Goal: Information Seeking & Learning: Learn about a topic

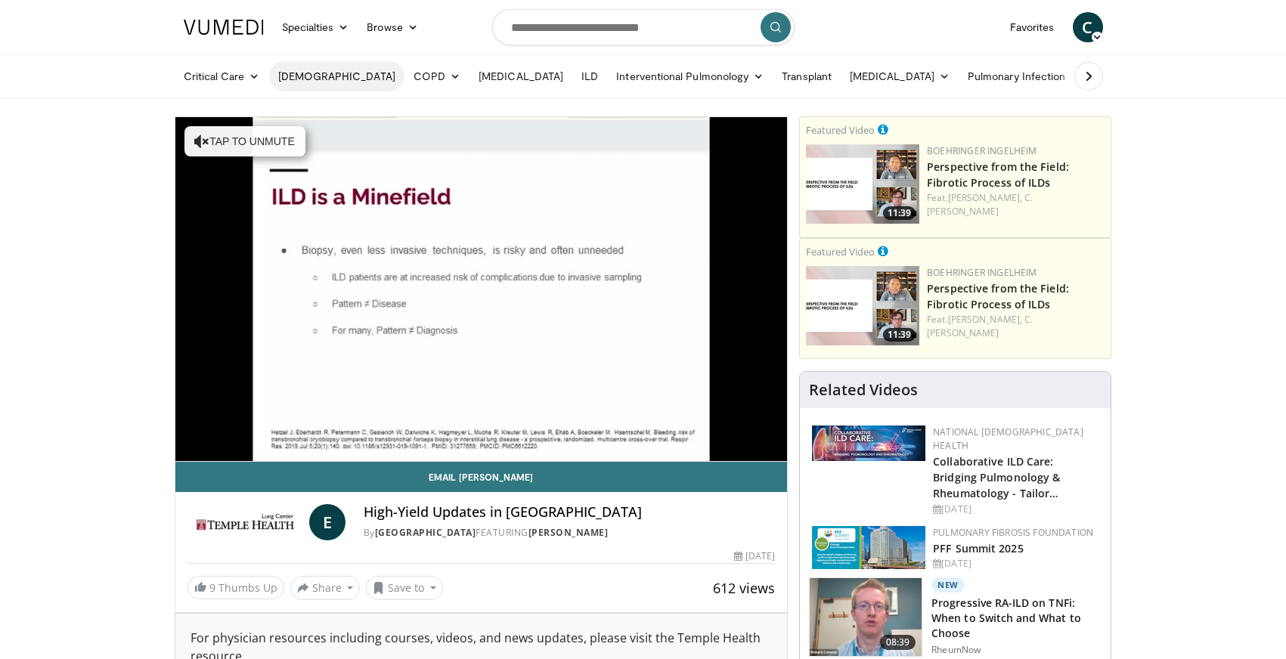
click at [311, 79] on link "[DEMOGRAPHIC_DATA]" at bounding box center [336, 76] width 135 height 30
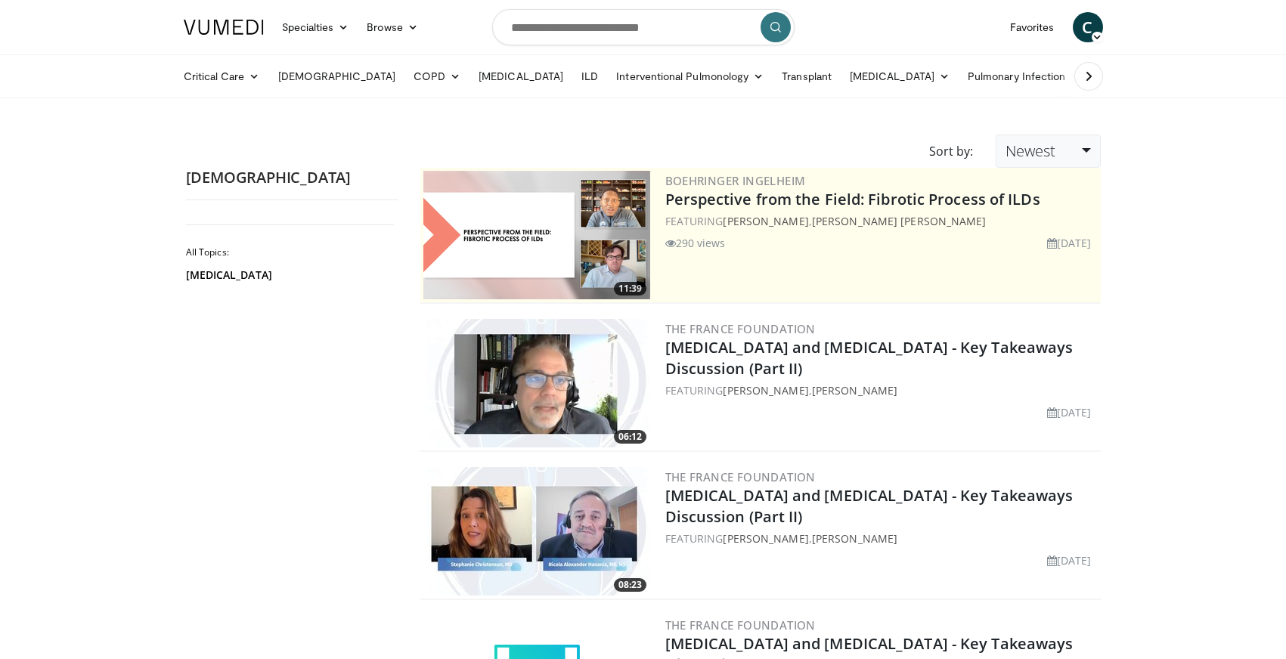
click at [1085, 148] on link "Newest" at bounding box center [1047, 151] width 104 height 33
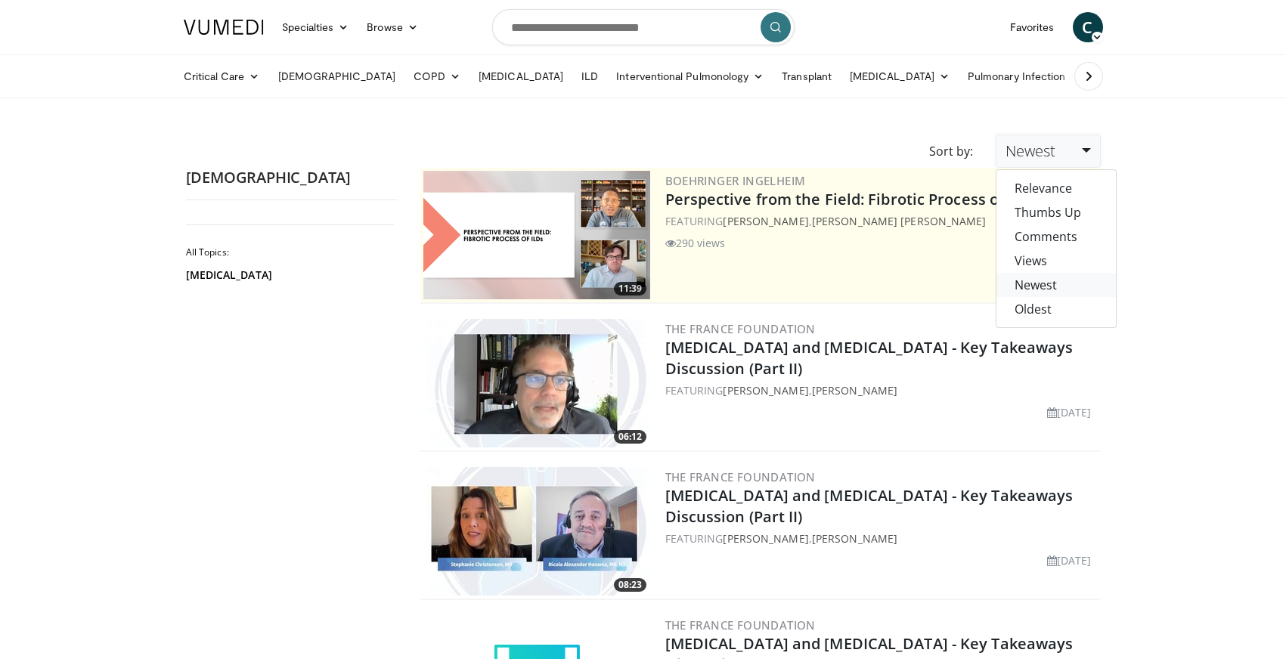
click at [1067, 282] on link "Newest" at bounding box center [1055, 285] width 119 height 24
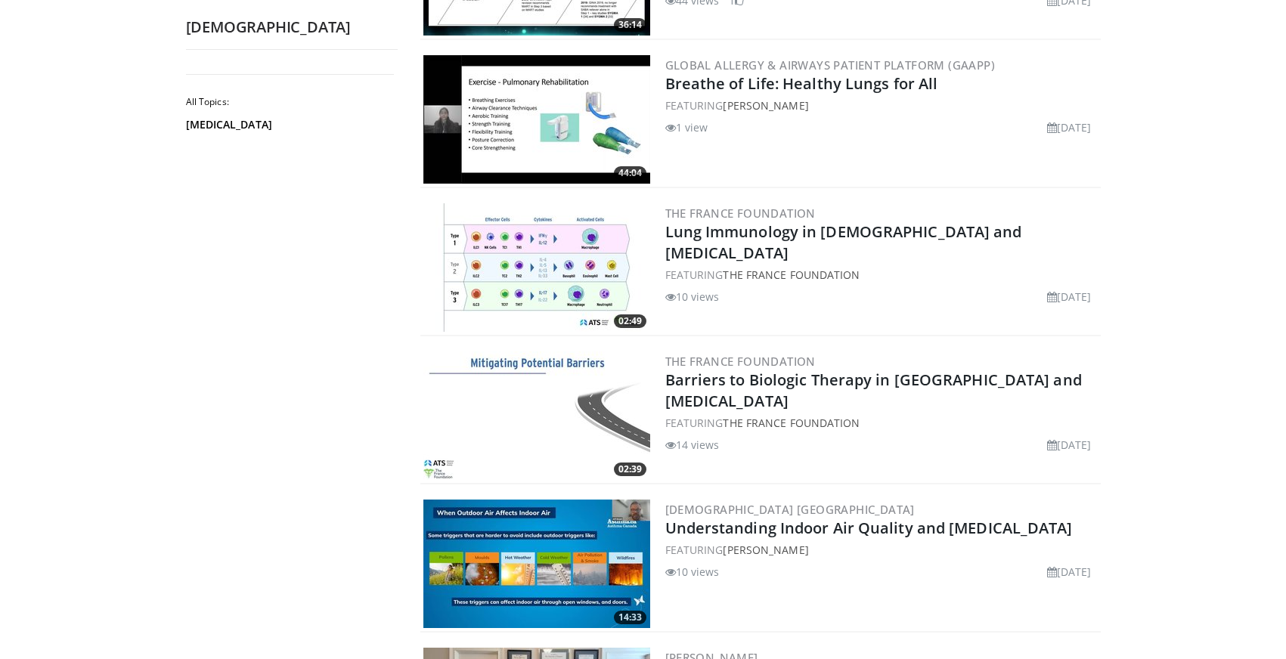
scroll to position [1454, 0]
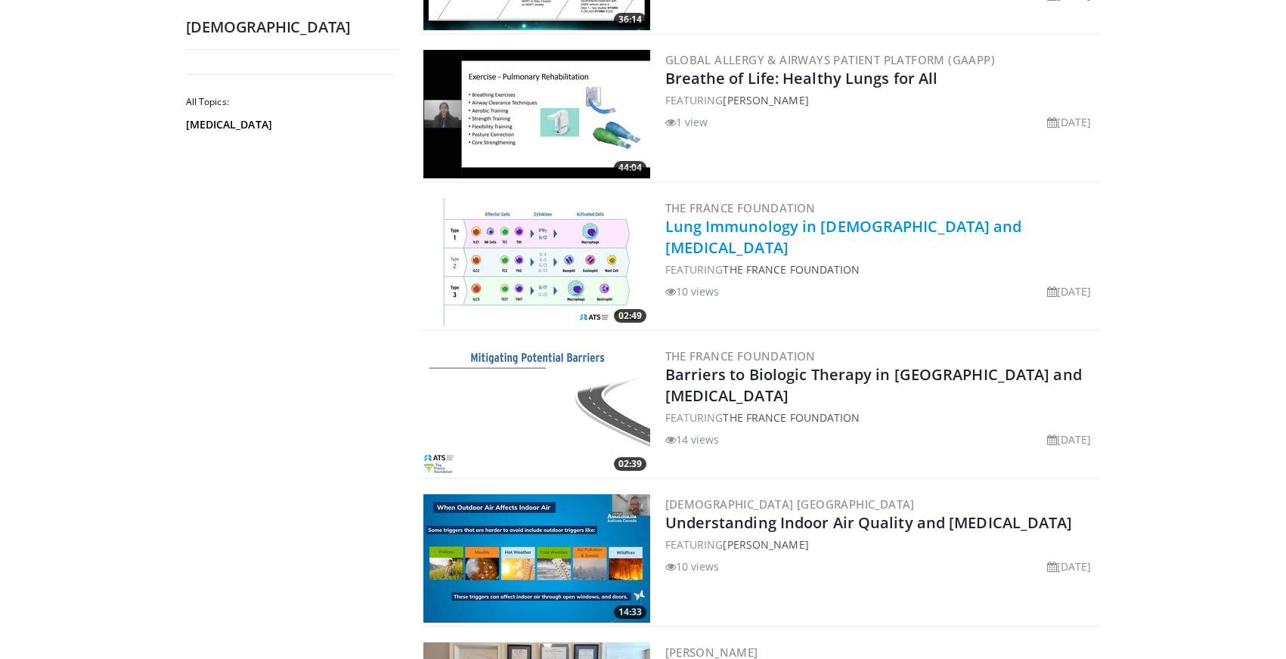
click at [882, 225] on link "Lung Immunology in [DEMOGRAPHIC_DATA] and [MEDICAL_DATA]" at bounding box center [843, 237] width 357 height 42
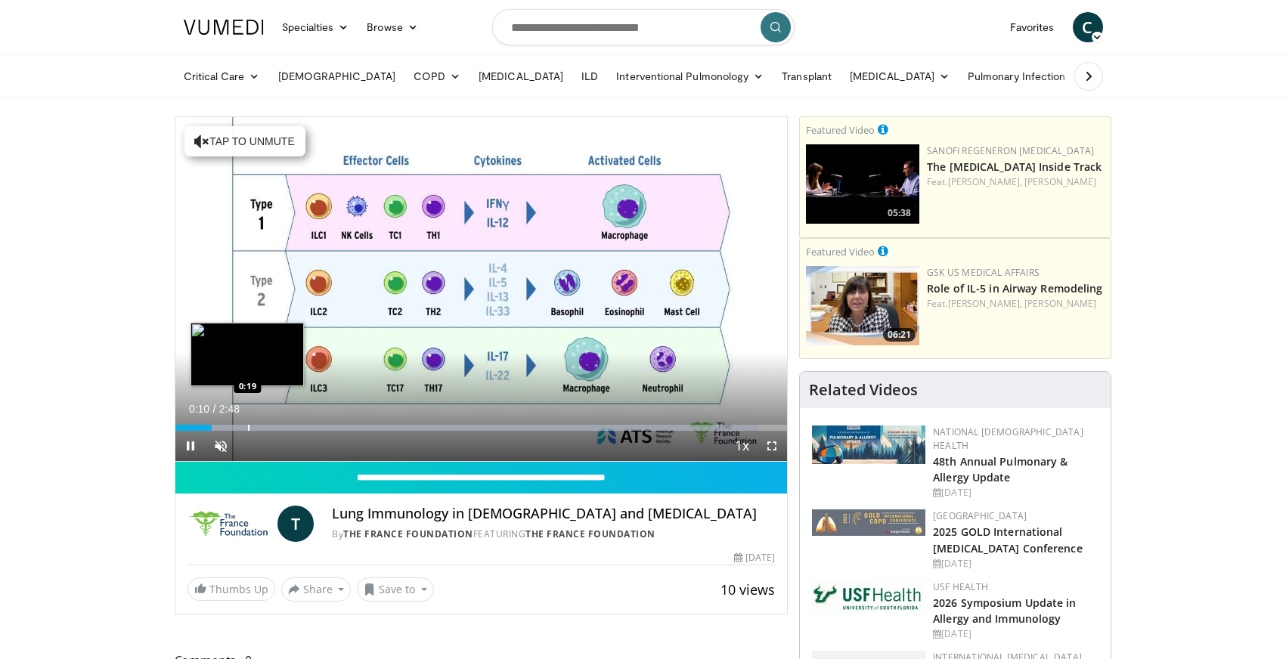
click at [248, 426] on div "Progress Bar" at bounding box center [249, 428] width 2 height 6
click at [286, 430] on div "Progress Bar" at bounding box center [287, 428] width 2 height 6
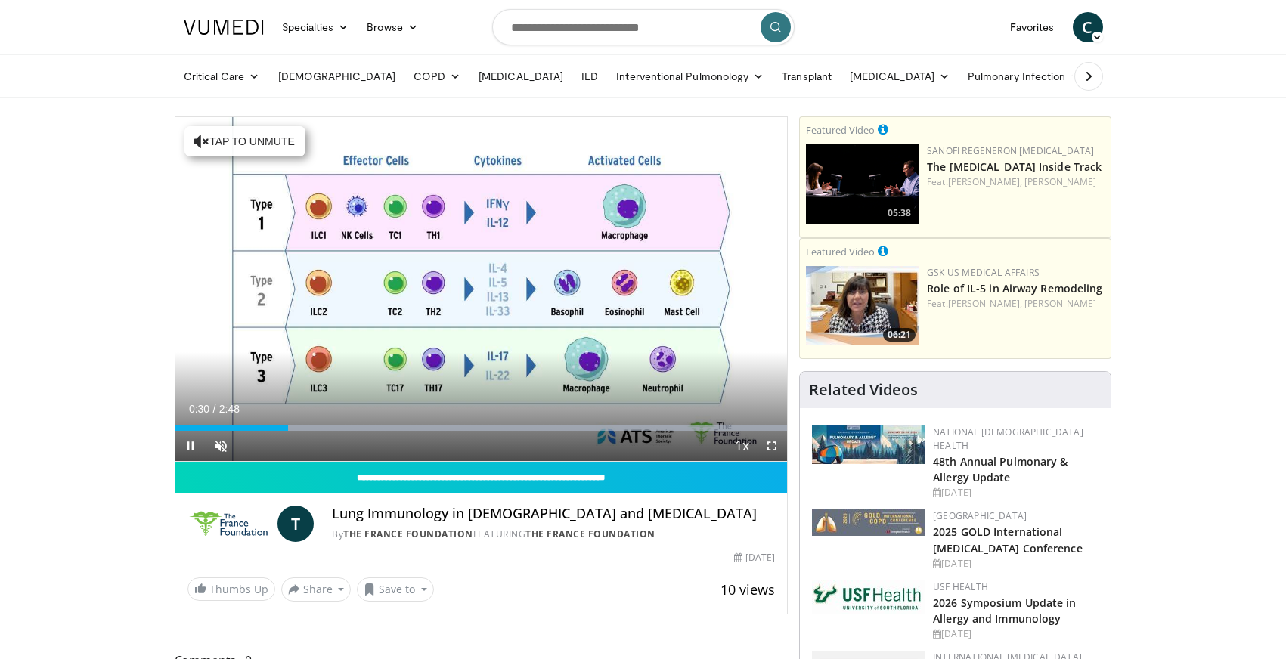
click at [318, 435] on div "Current Time 0:30 / Duration 2:48 Pause Skip Backward Skip Forward Unmute Loade…" at bounding box center [481, 446] width 612 height 30
click at [194, 425] on div "Progress Bar" at bounding box center [195, 428] width 2 height 6
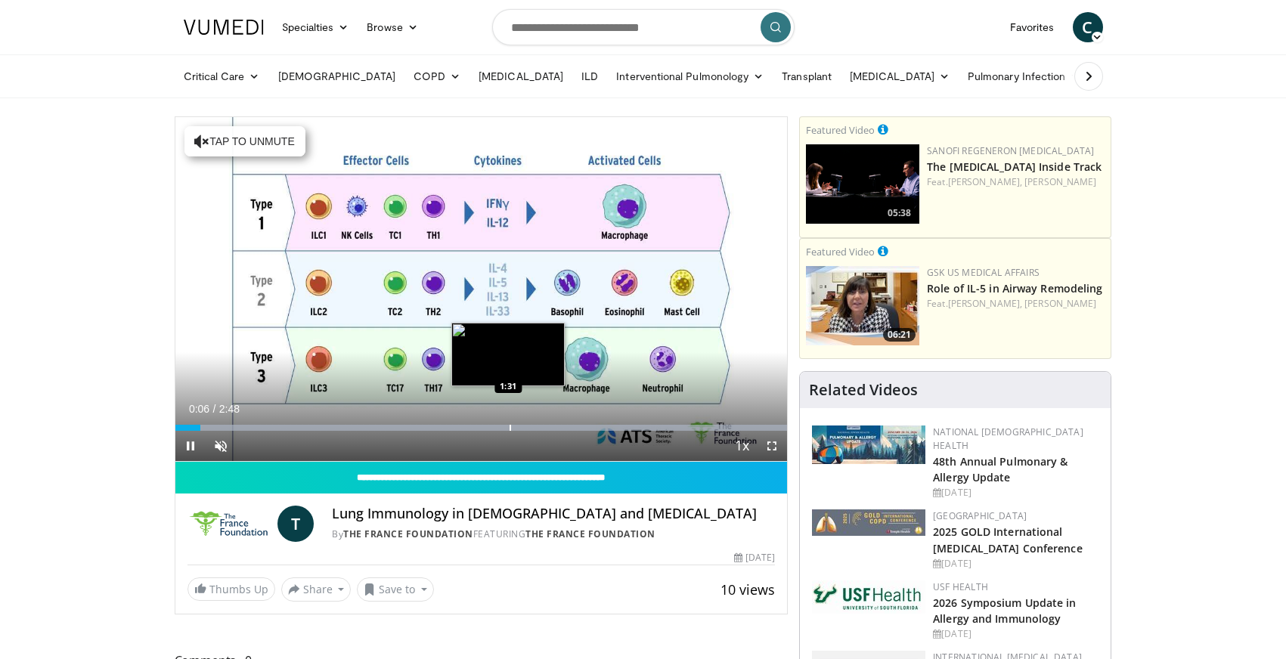
click at [509, 426] on div "Progress Bar" at bounding box center [510, 428] width 2 height 6
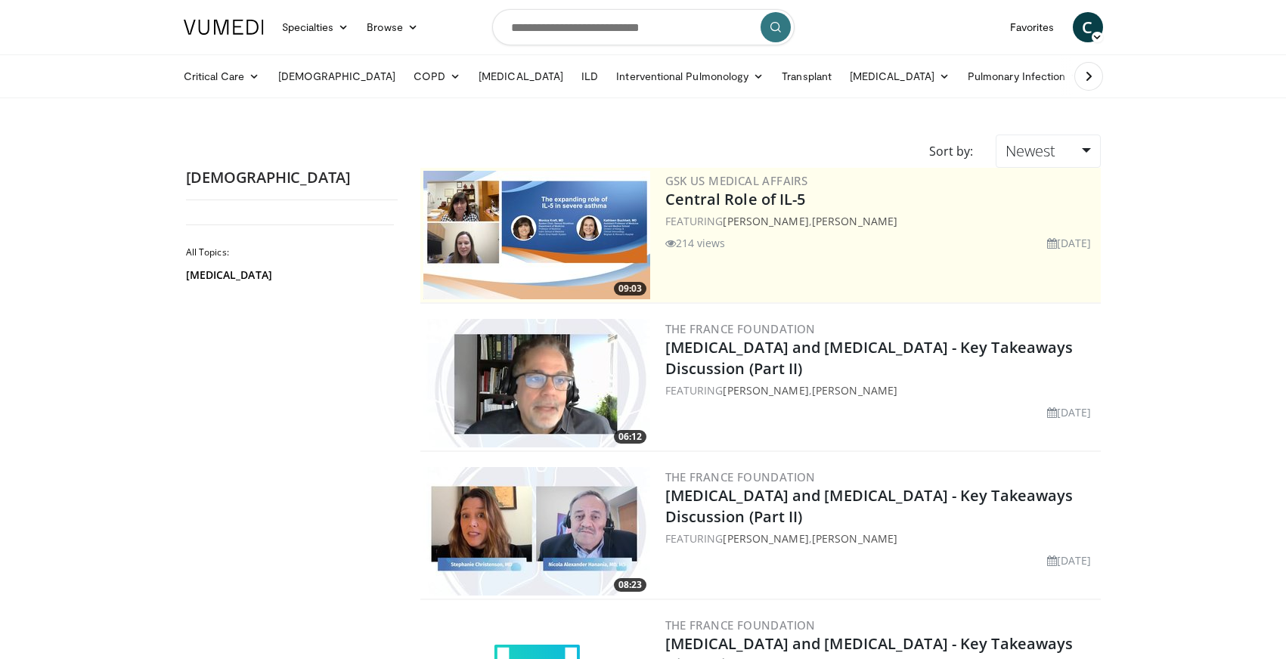
scroll to position [1454, 0]
